Goal: Information Seeking & Learning: Find specific fact

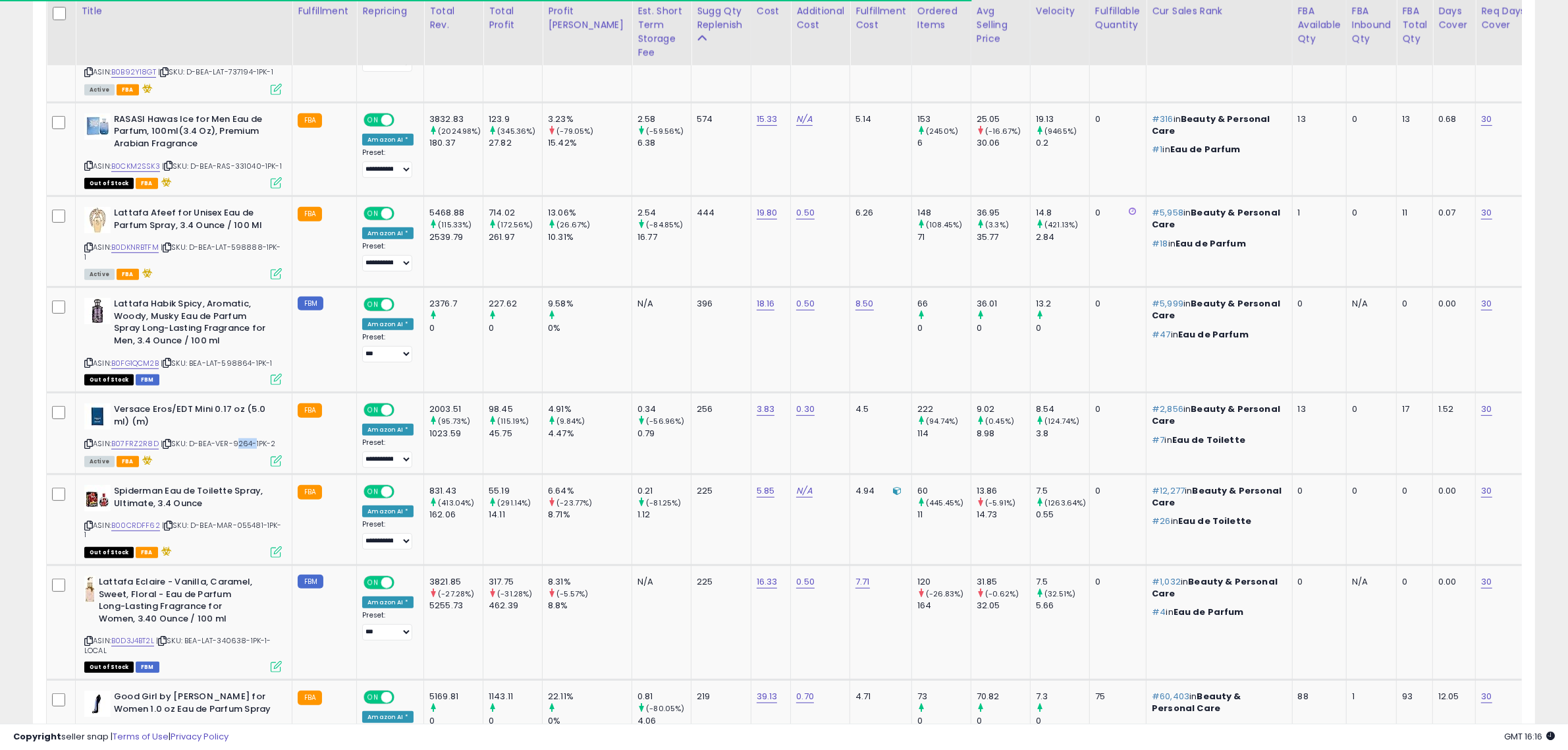
scroll to position [270, 873]
click at [273, 535] on span "| SKU: D-BEA-MAR-055481-1PK-1" at bounding box center [183, 529] width 197 height 19
click at [254, 535] on span "| SKU: D-BEA-MAR-055481-1PK-1" at bounding box center [183, 529] width 197 height 19
copy span "055481"
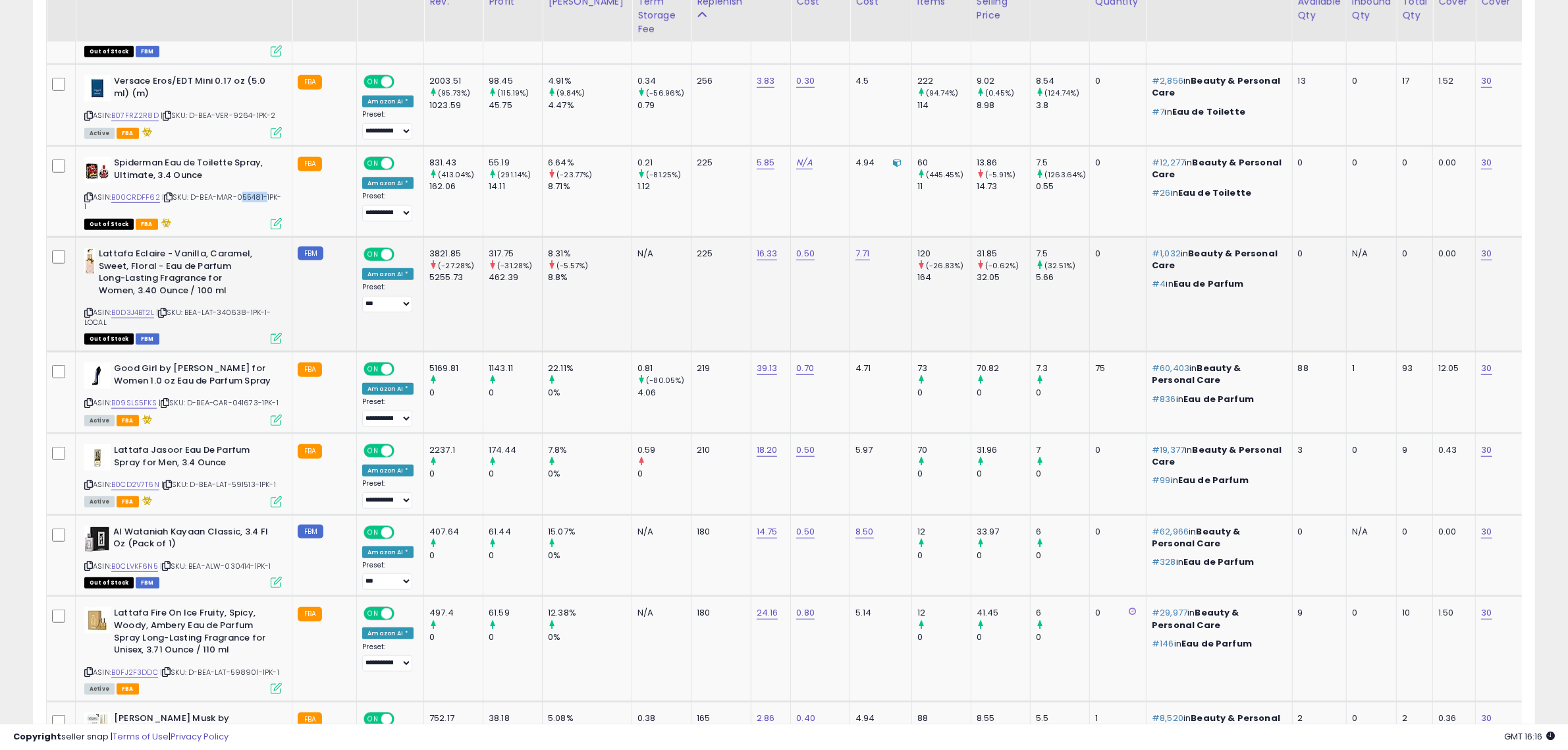
scroll to position [1071, 0]
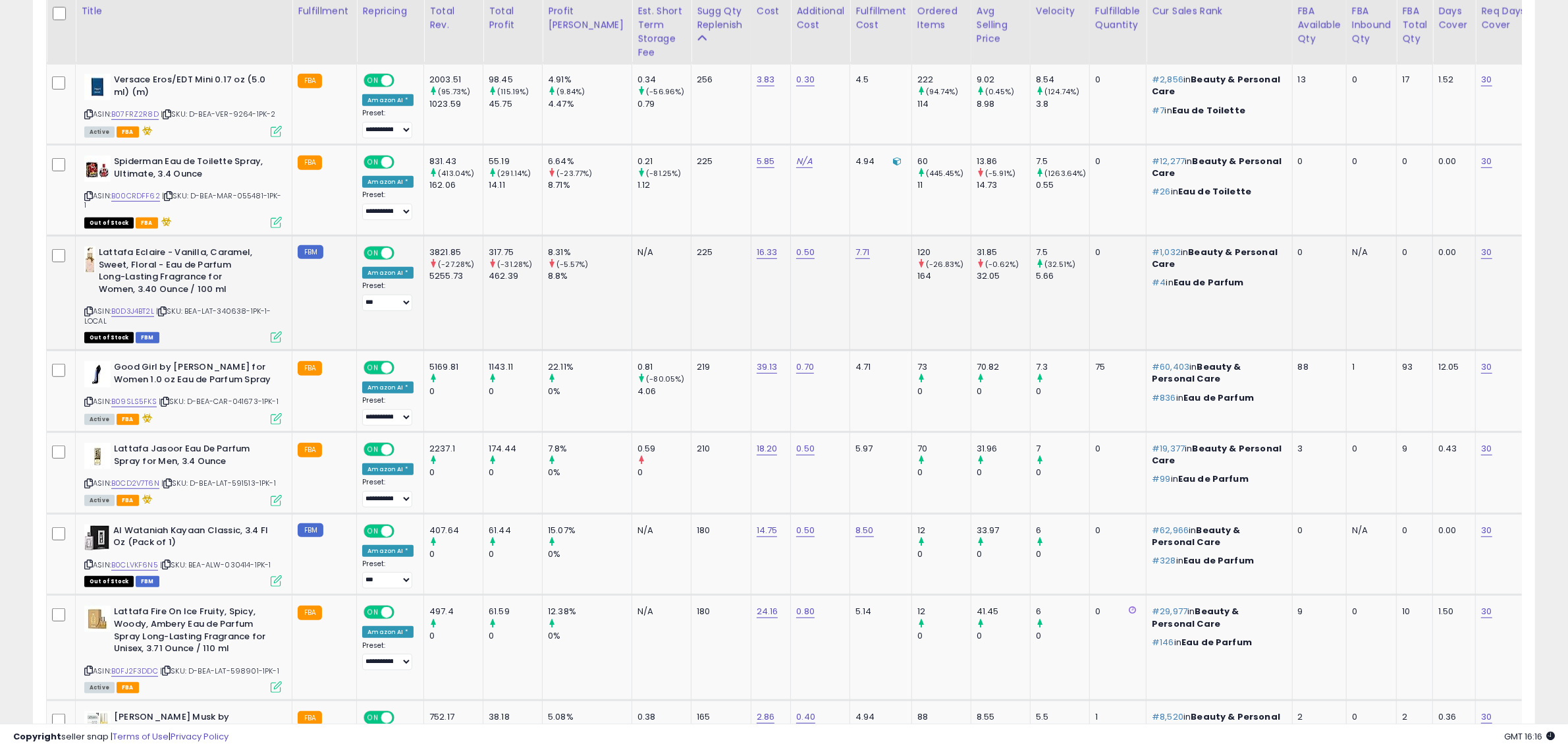
click at [239, 326] on span "| SKU: BEA-LAT-340638-1PK-1-LOCAL" at bounding box center [177, 315] width 187 height 19
copy span "340638"
copy span "BEA-LAT-340638"
drag, startPoint x: 191, startPoint y: 323, endPoint x: 252, endPoint y: 321, distance: 61.0
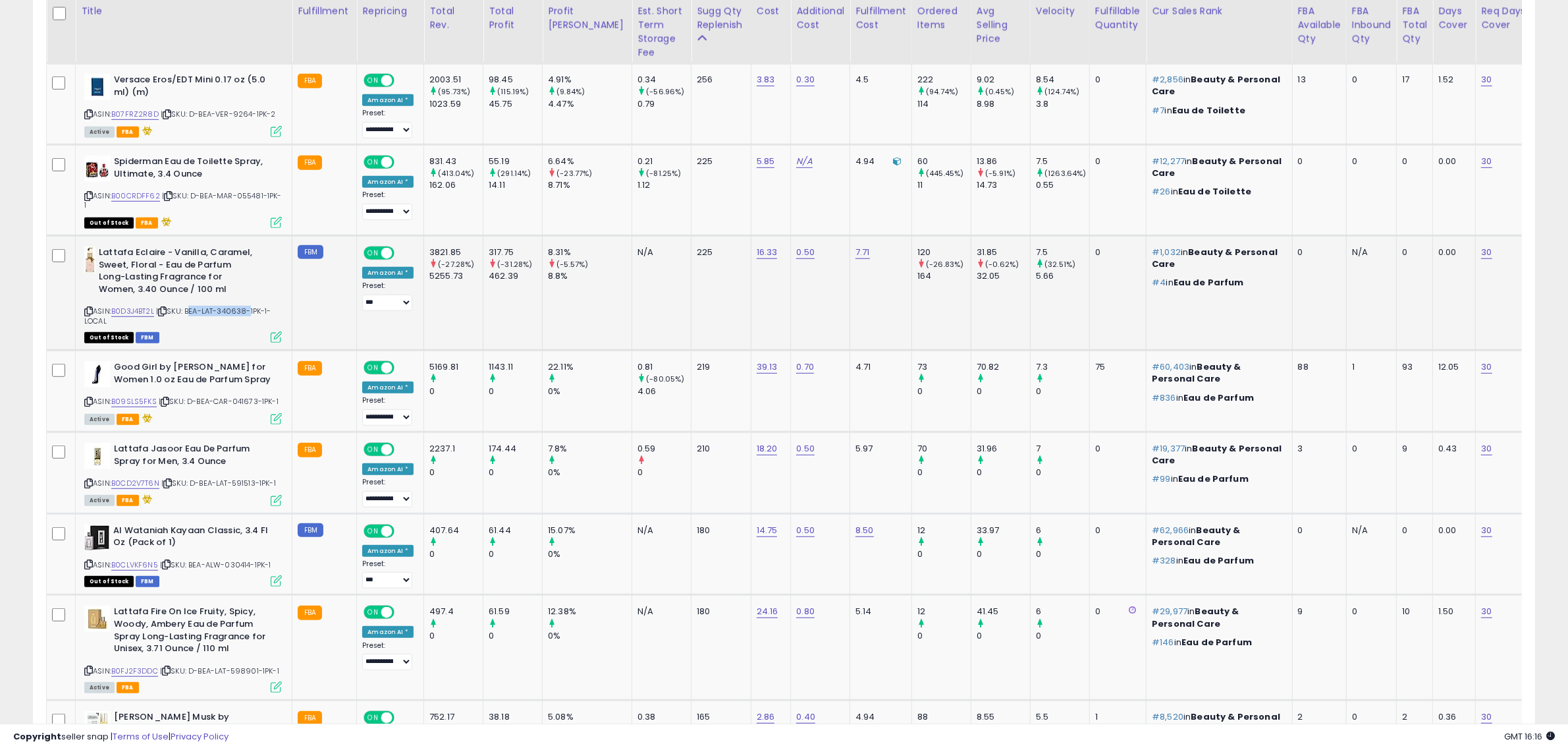
click at [252, 321] on span "| SKU: BEA-LAT-340638-1PK-1-LOCAL" at bounding box center [177, 315] width 187 height 19
click at [247, 406] on span "| SKU: D-BEA-CAR-041673-1PK-1" at bounding box center [218, 401] width 120 height 10
copy span "041673"
click at [247, 406] on span "| SKU: D-BEA-CAR-041673-1PK-1" at bounding box center [218, 401] width 120 height 10
click at [254, 488] on span "| SKU: D-BEA-LAT-591513-1PK-1" at bounding box center [218, 483] width 115 height 10
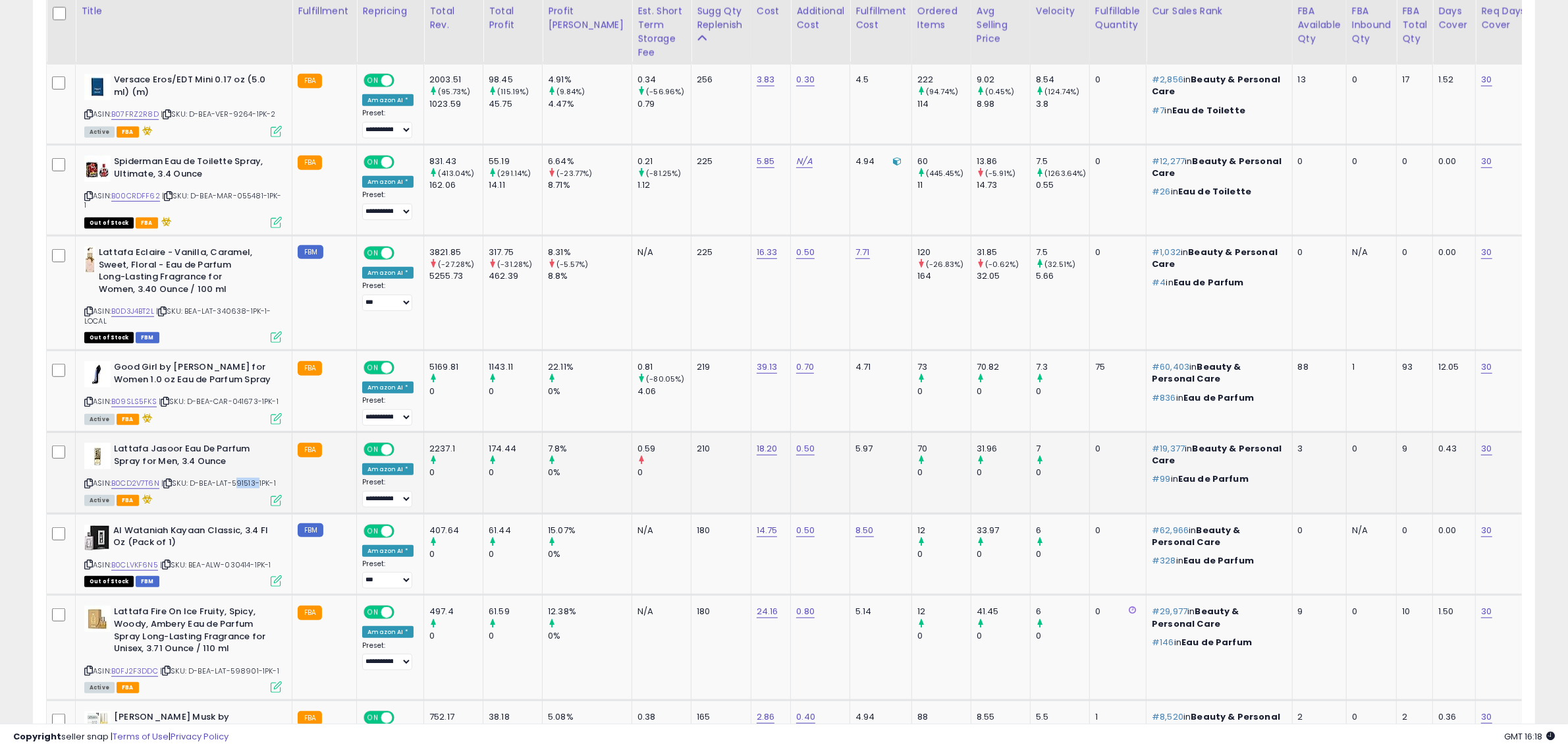
copy span "591513"
click at [254, 488] on span "| SKU: D-BEA-LAT-591513-1PK-1" at bounding box center [218, 483] width 115 height 10
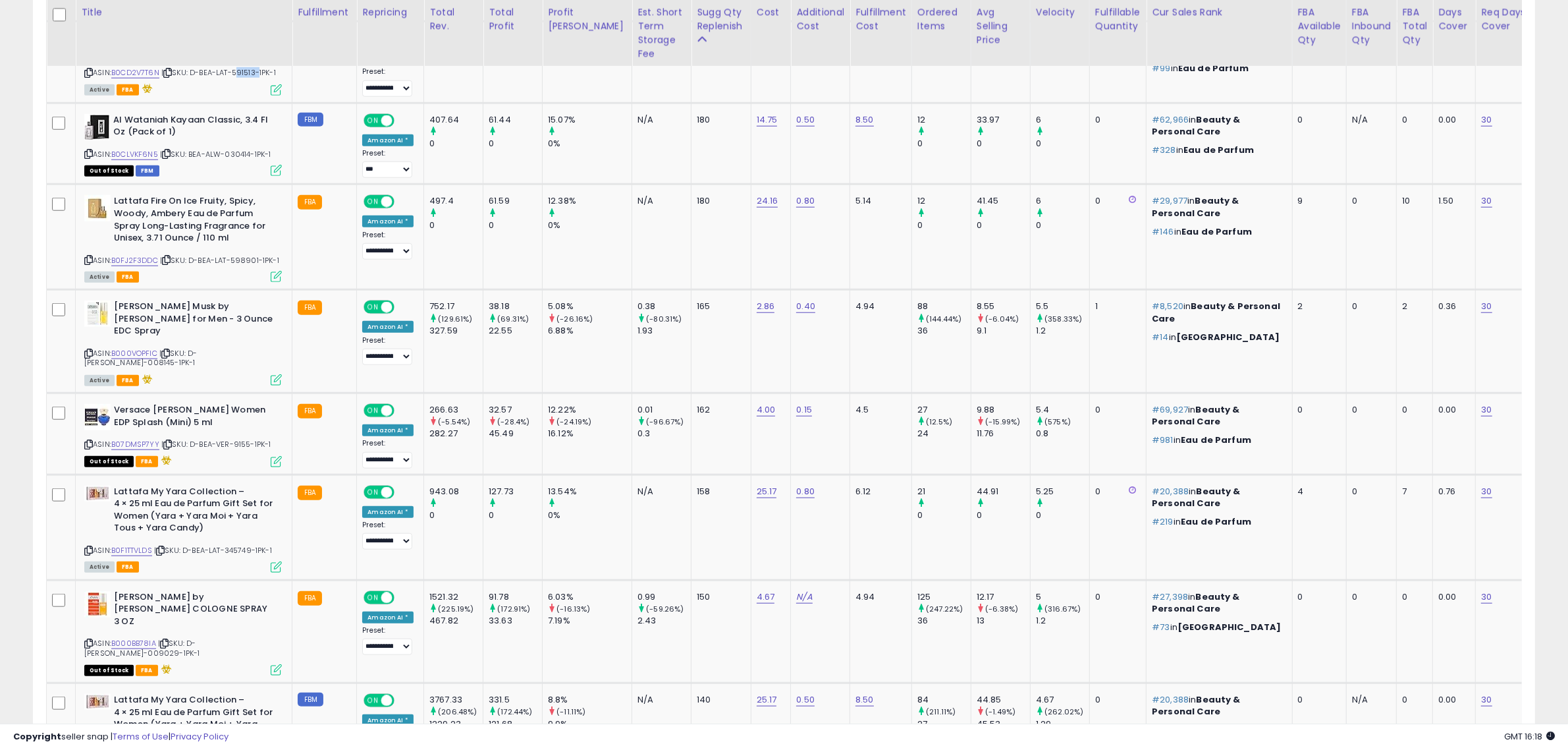
scroll to position [1483, 0]
click at [237, 158] on span "| SKU: BEA-ALW-030414-1PK-1" at bounding box center [216, 152] width 111 height 10
copy span "030414"
click at [245, 265] on div "ASIN: B0FJ2F3DDC | SKU: D-BEA-LAT-598901-1PK-1 Active FBA" at bounding box center [183, 236] width 197 height 86
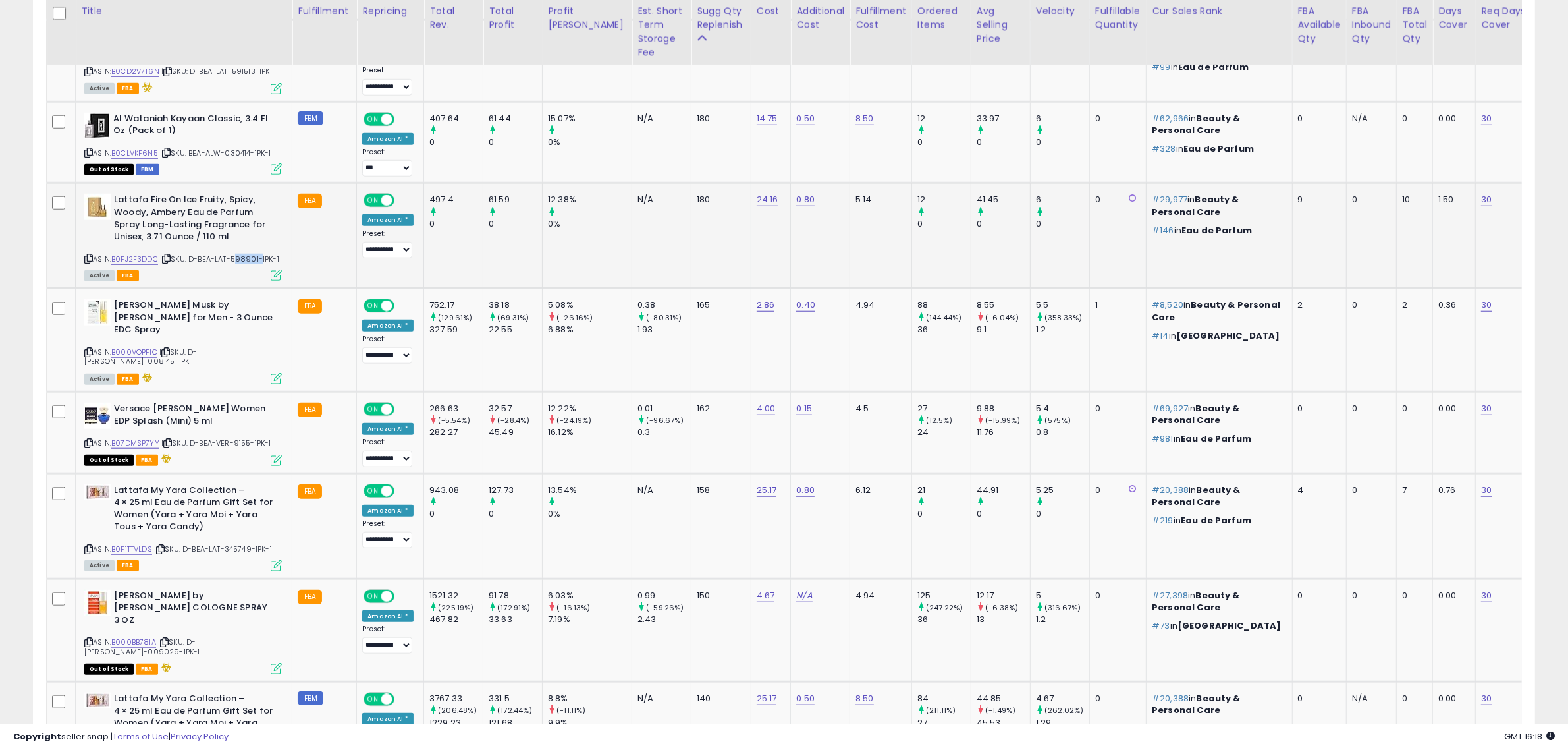
copy span "598901"
click at [245, 265] on div "ASIN: B0FJ2F3DDC | SKU: D-BEA-LAT-598901-1PK-1 Active FBA" at bounding box center [183, 236] width 197 height 86
click at [197, 353] on span "| SKU: D-BEA-JOV-008145-1PK-1" at bounding box center [140, 356] width 113 height 19
copy span "008145"
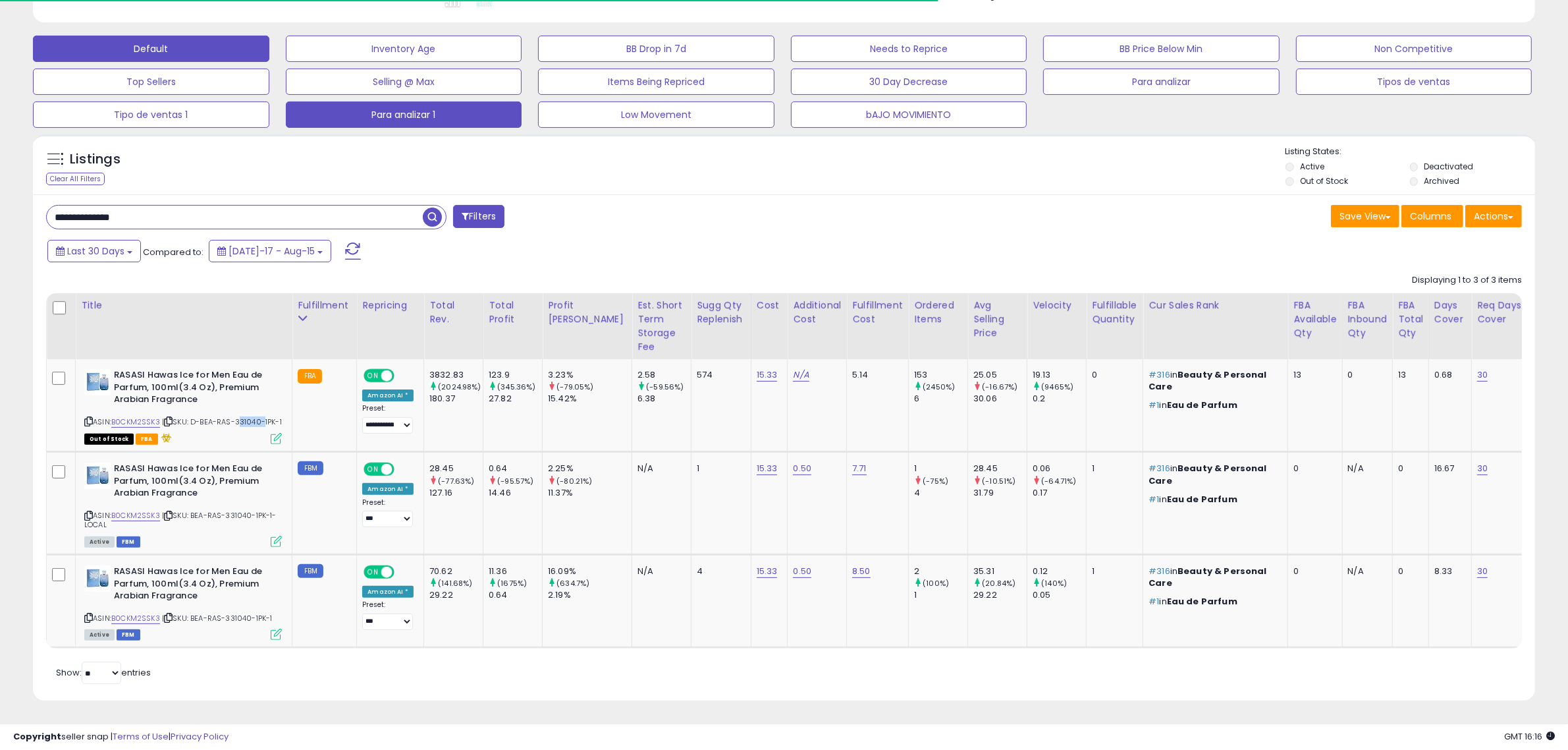
scroll to position [270, 873]
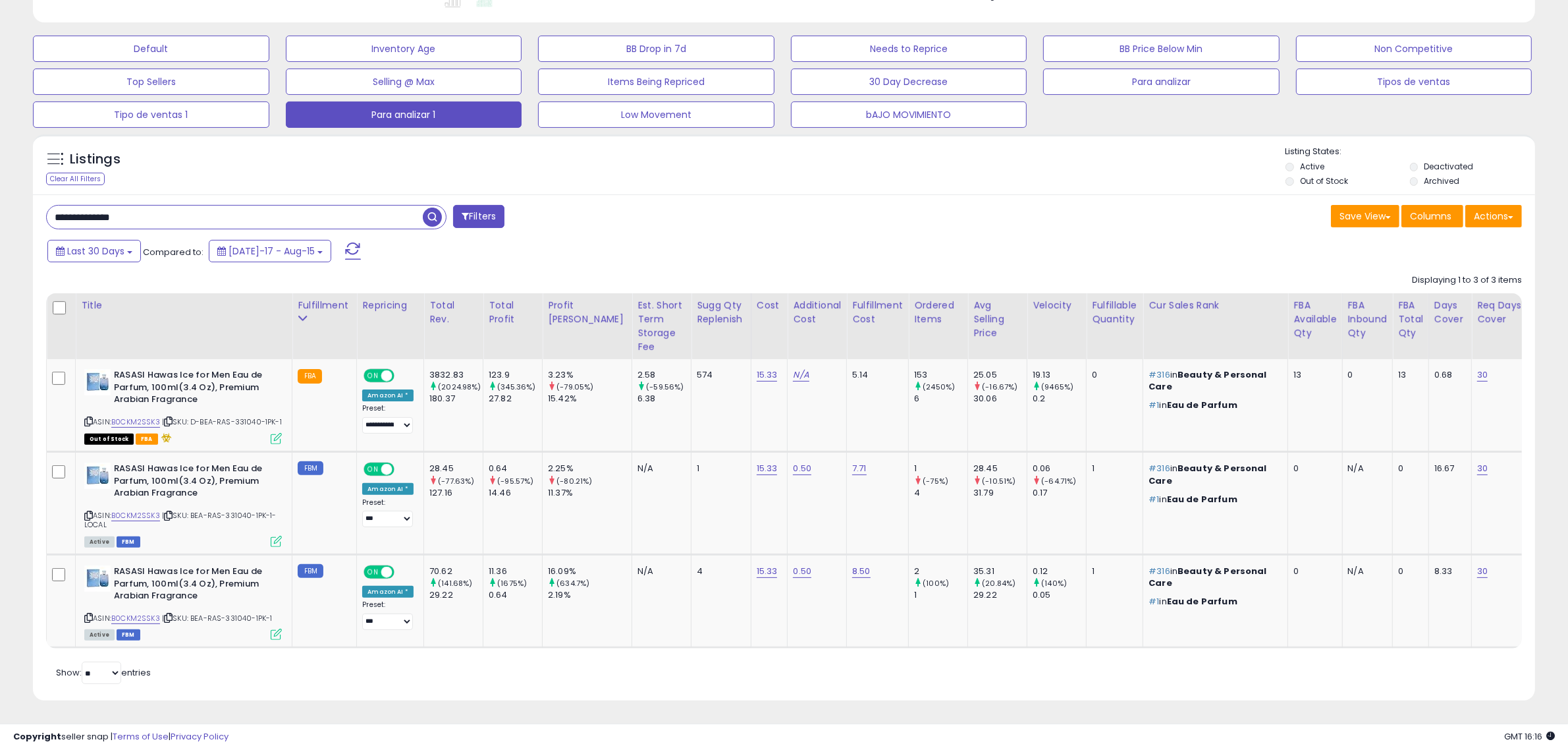
drag, startPoint x: 264, startPoint y: 205, endPoint x: 0, endPoint y: 113, distance: 279.6
click at [0, 113] on div "**********" at bounding box center [784, 207] width 1568 height 1087
paste input "text"
type input "**********"
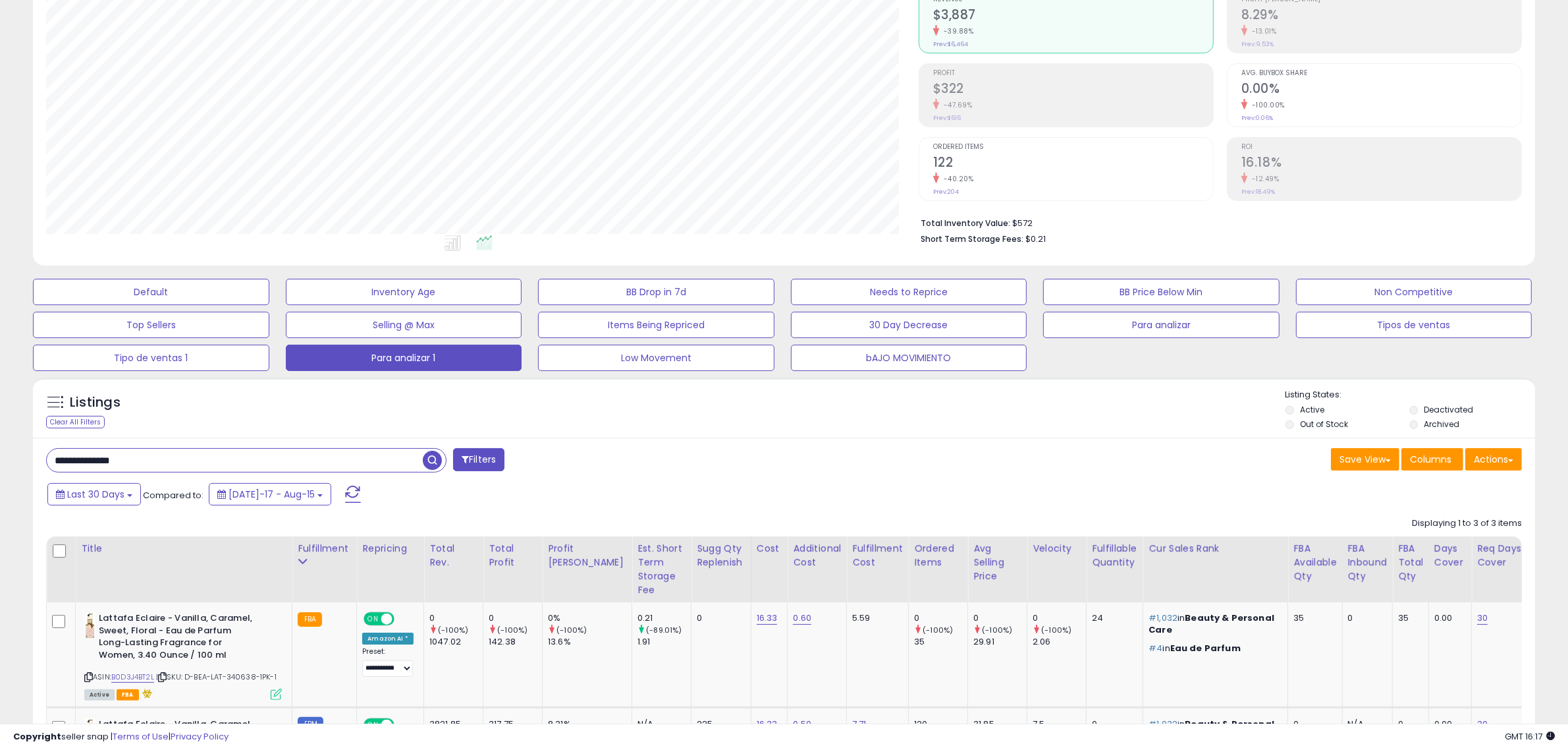
scroll to position [406, 0]
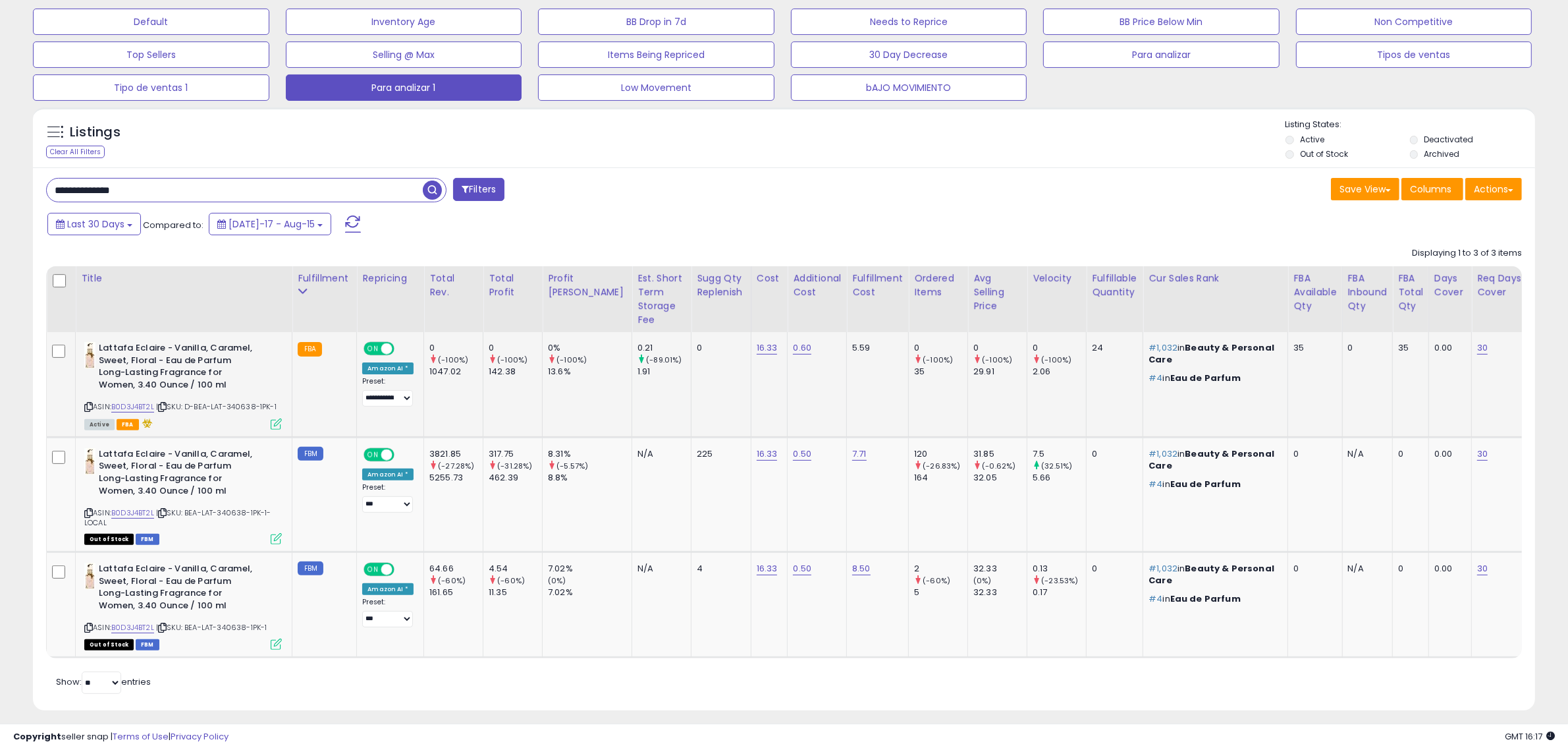
click at [243, 409] on span "| SKU: D-BEA-LAT-340638-1PK-1" at bounding box center [216, 406] width 120 height 10
click at [92, 357] on img at bounding box center [90, 356] width 11 height 26
